Goal: Transaction & Acquisition: Purchase product/service

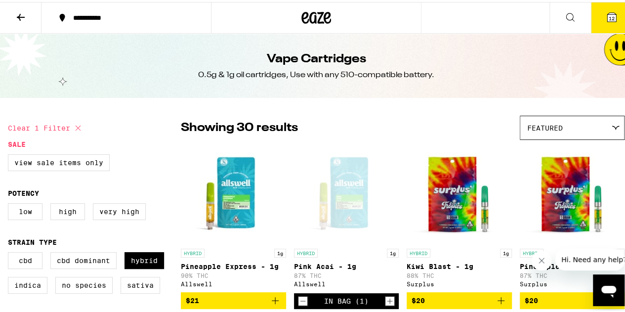
click at [609, 17] on span "12" at bounding box center [612, 16] width 6 height 6
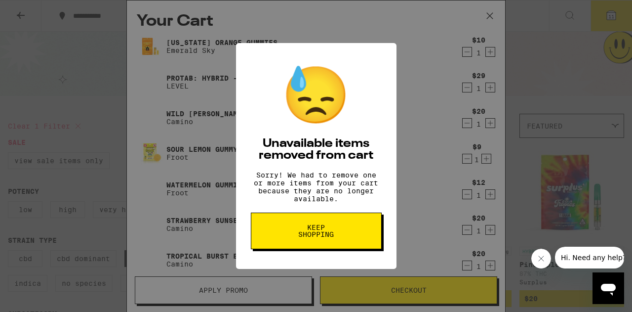
click at [281, 236] on button "Keep Shopping" at bounding box center [316, 230] width 131 height 37
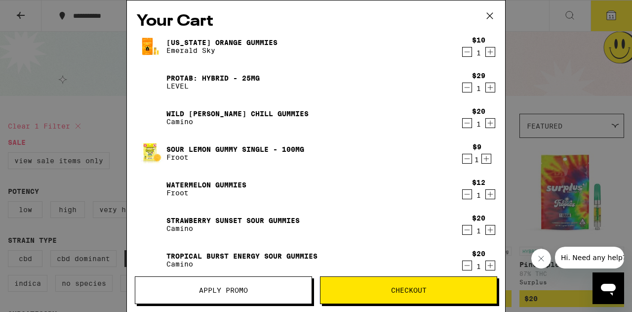
scroll to position [280, 0]
click at [493, 15] on icon at bounding box center [490, 15] width 15 height 15
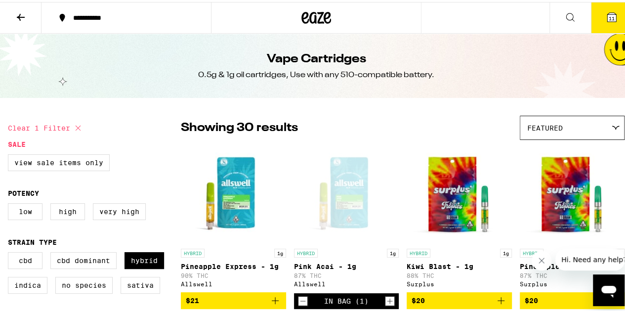
click at [58, 127] on button "Clear 1 filter" at bounding box center [46, 126] width 76 height 25
checkbox input "false"
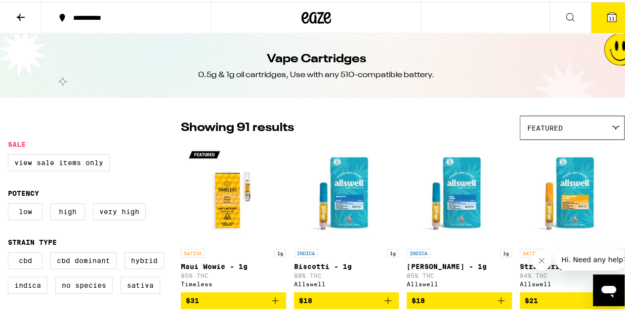
click at [18, 12] on icon at bounding box center [21, 15] width 12 height 12
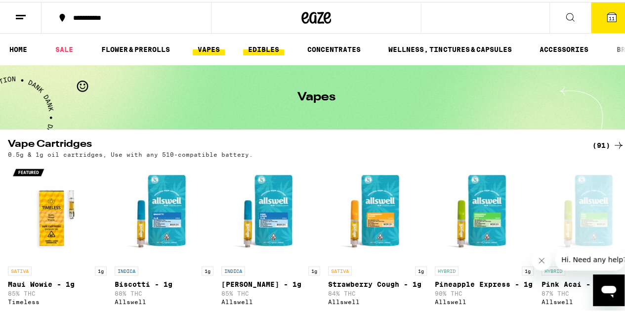
click at [257, 48] on link "EDIBLES" at bounding box center [263, 48] width 41 height 12
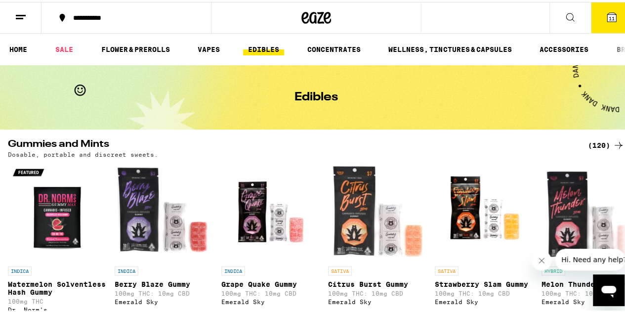
click at [600, 143] on div "(120)" at bounding box center [606, 143] width 37 height 12
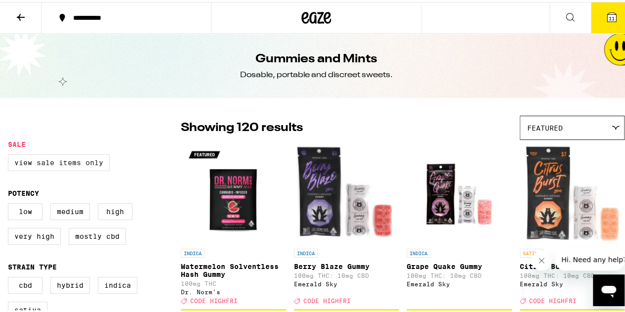
click at [78, 164] on label "View Sale Items Only" at bounding box center [59, 160] width 102 height 17
click at [10, 154] on input "View Sale Items Only" at bounding box center [10, 154] width 0 height 0
checkbox input "true"
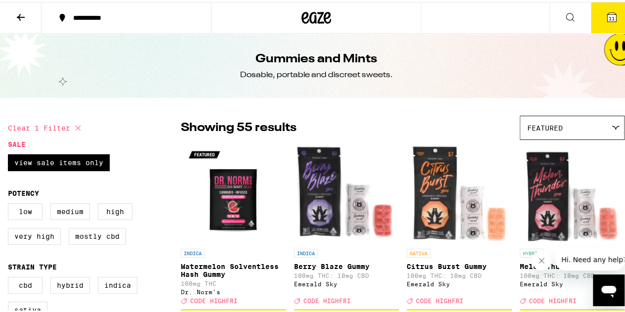
click at [477, 131] on div "Showing 55 results Featured Featured Price: Low to High Price: High to Low" at bounding box center [403, 126] width 444 height 24
